Goal: Transaction & Acquisition: Purchase product/service

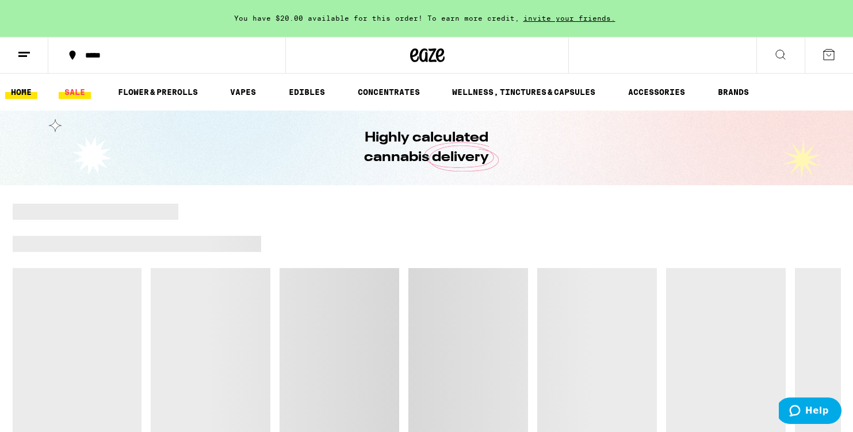
click at [81, 94] on link "SALE" at bounding box center [75, 92] width 32 height 14
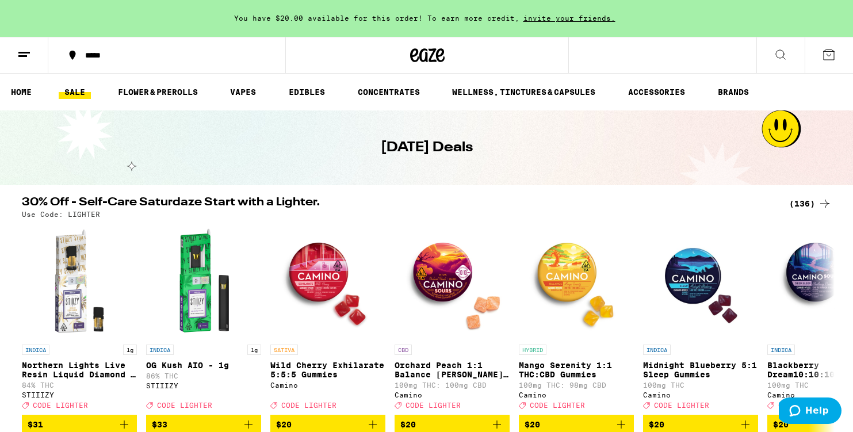
click at [799, 207] on div "(136)" at bounding box center [810, 204] width 43 height 14
